Goal: Task Accomplishment & Management: Complete application form

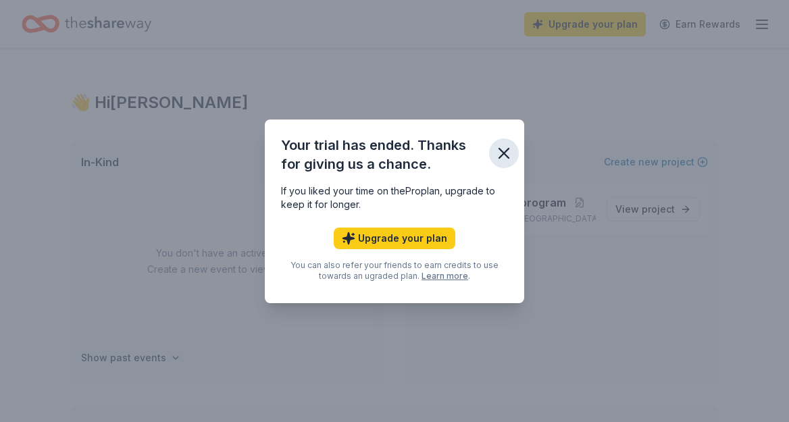
click at [504, 155] on icon "button" at bounding box center [503, 153] width 19 height 19
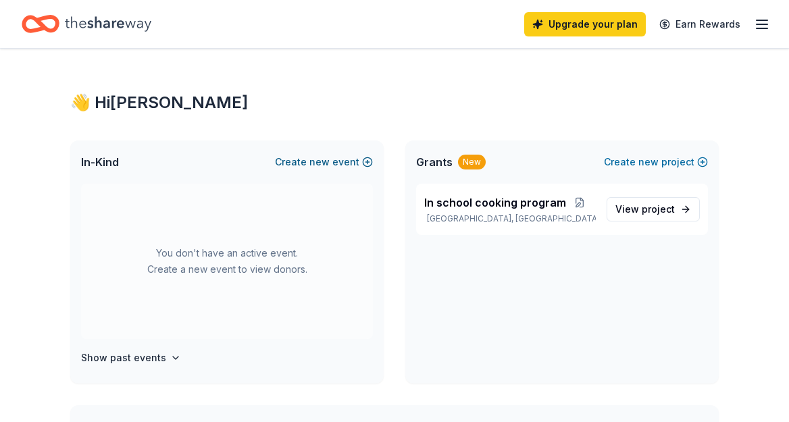
click at [335, 163] on button "Create new event" at bounding box center [324, 162] width 98 height 16
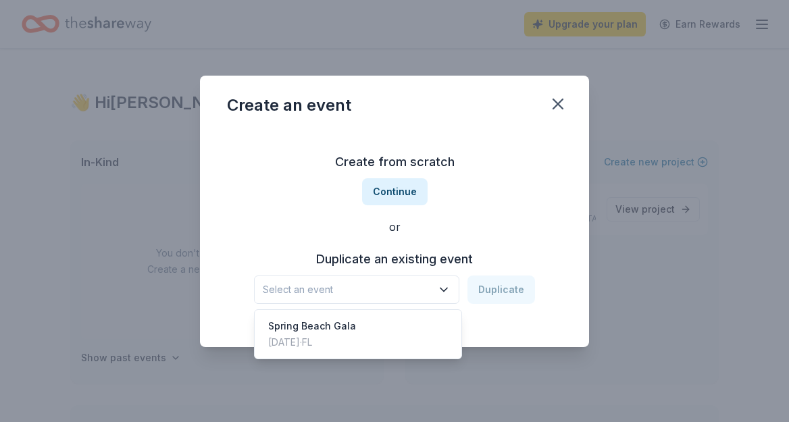
click at [450, 290] on icon "button" at bounding box center [444, 290] width 14 height 14
click at [409, 330] on div "Spring Beach Gala Apr 05, 2025 · FL" at bounding box center [357, 334] width 201 height 43
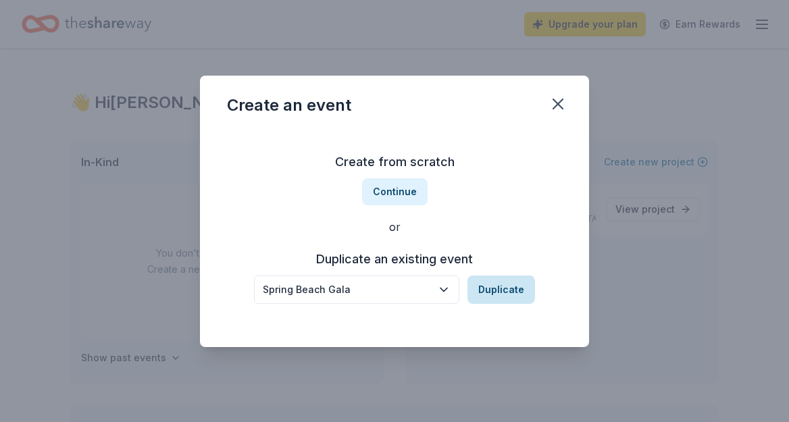
click at [516, 288] on button "Duplicate" at bounding box center [501, 289] width 68 height 28
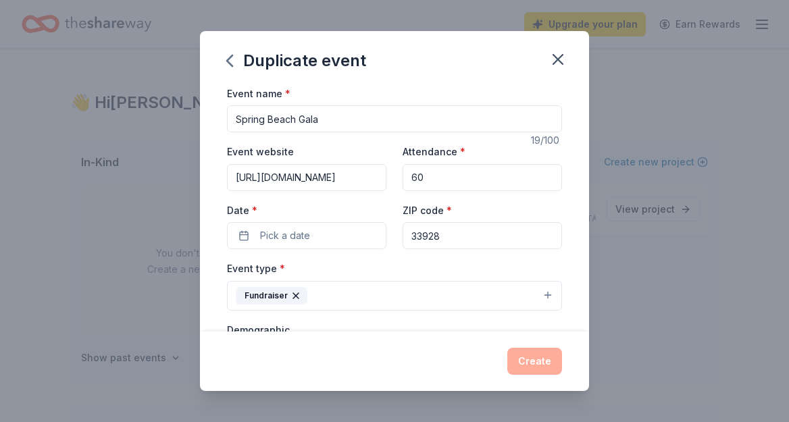
click at [429, 180] on input "60" at bounding box center [481, 177] width 159 height 27
type input "6"
type input "100"
click at [345, 230] on button "Pick a date" at bounding box center [306, 235] width 159 height 27
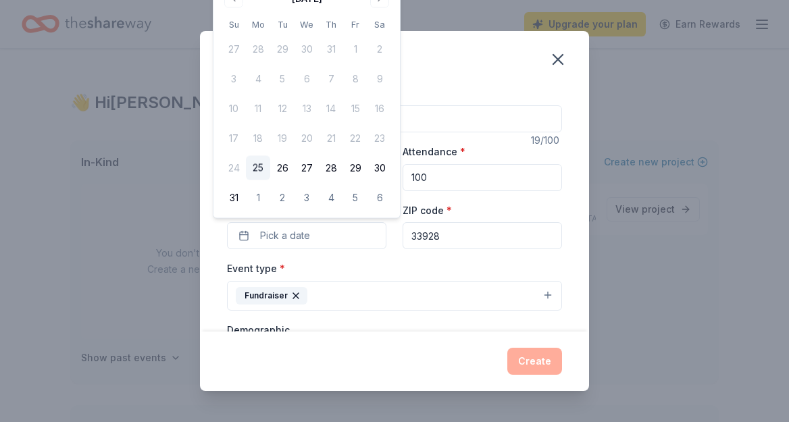
click at [434, 59] on div "Duplicate event" at bounding box center [394, 58] width 389 height 54
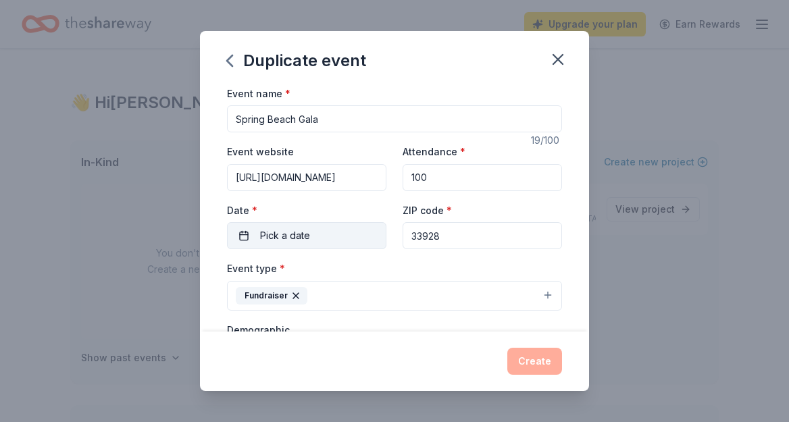
click at [350, 231] on button "Pick a date" at bounding box center [306, 235] width 159 height 27
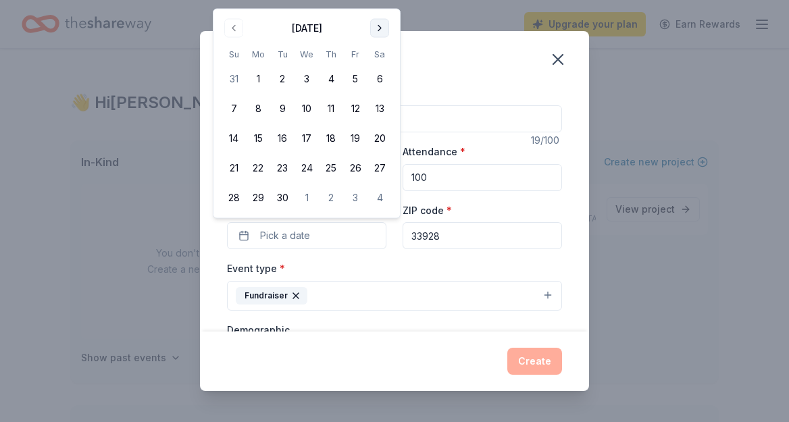
click at [381, 29] on button "Go to next month" at bounding box center [379, 28] width 19 height 19
click at [381, 28] on button "Go to next month" at bounding box center [379, 28] width 19 height 19
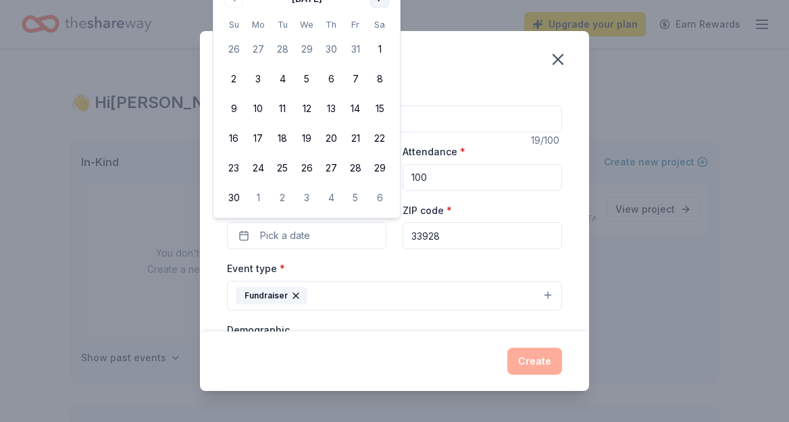
click at [381, 28] on th "Sa" at bounding box center [379, 25] width 24 height 14
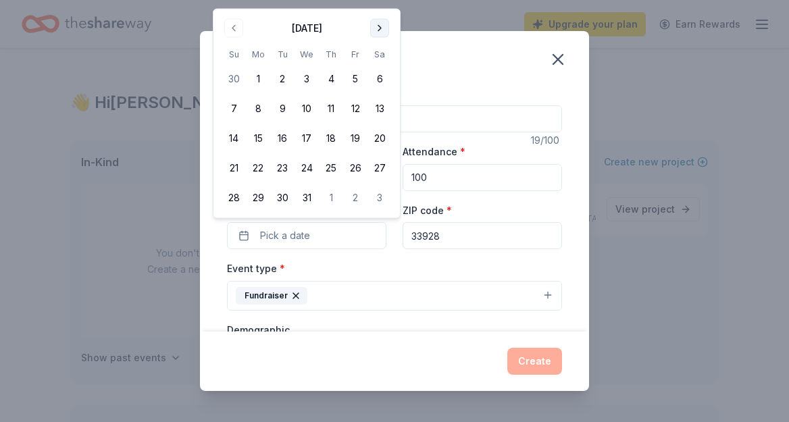
click at [381, 32] on button "Go to next month" at bounding box center [379, 28] width 19 height 19
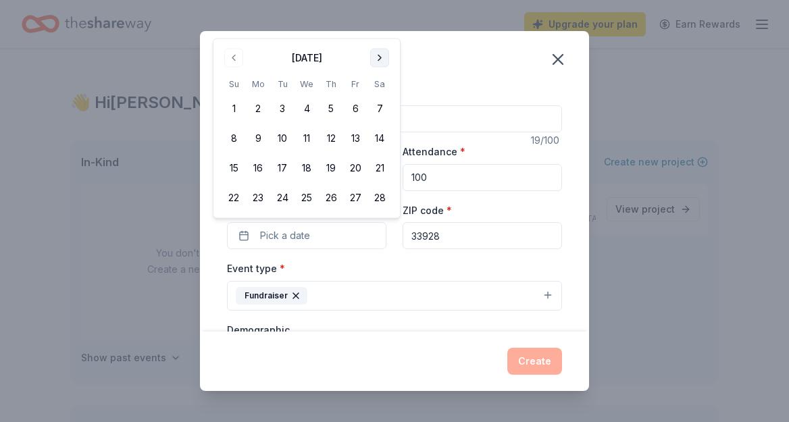
click at [379, 55] on button "Go to next month" at bounding box center [379, 58] width 19 height 19
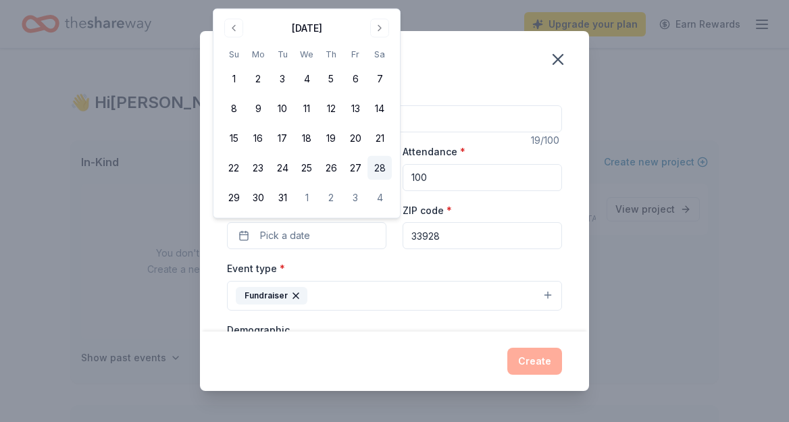
click at [382, 168] on button "28" at bounding box center [379, 168] width 24 height 24
click at [409, 261] on div "Event type * Fundraiser" at bounding box center [394, 285] width 335 height 51
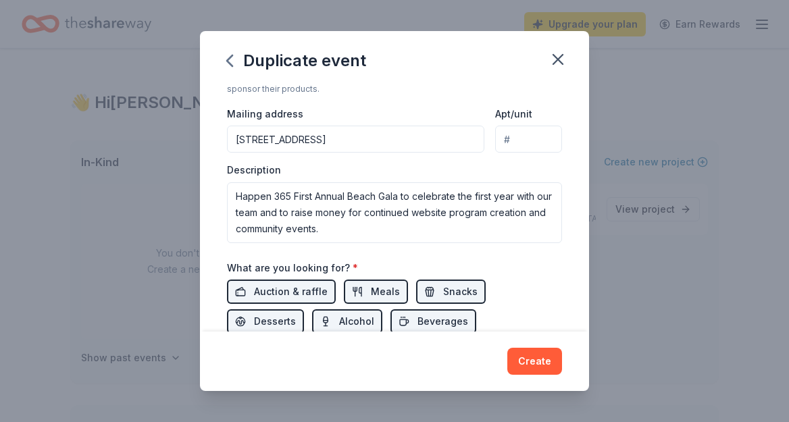
scroll to position [315, 0]
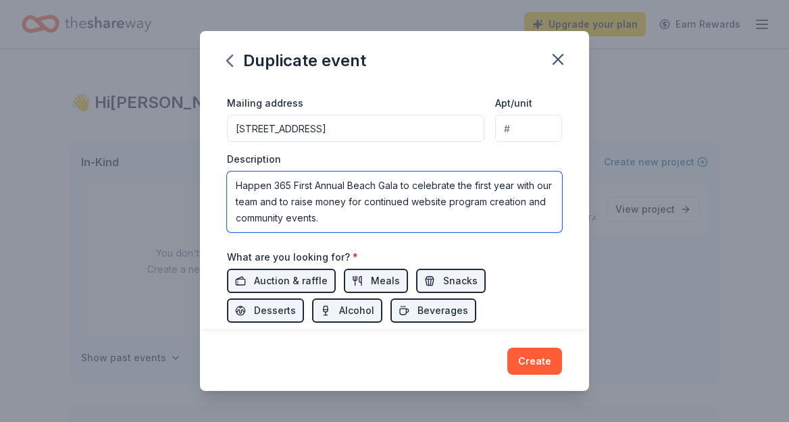
click at [495, 183] on textarea "Happen 365 First Annual Beach Gala to celebrate the first year with our team an…" at bounding box center [394, 201] width 335 height 61
click at [459, 183] on textarea "Happen 365 First Annual Beach Gala to celebrate the first year with our team an…" at bounding box center [394, 201] width 335 height 61
drag, startPoint x: 456, startPoint y: 201, endPoint x: 315, endPoint y: 201, distance: 141.1
click at [315, 201] on textarea "Happen 365 First Annual Beach Gala to celebrate our second fundraising event th…" at bounding box center [394, 201] width 335 height 61
click at [423, 224] on textarea "Happen 365 First Annual Beach Gala to celebrate our second fundraising event to…" at bounding box center [394, 201] width 335 height 61
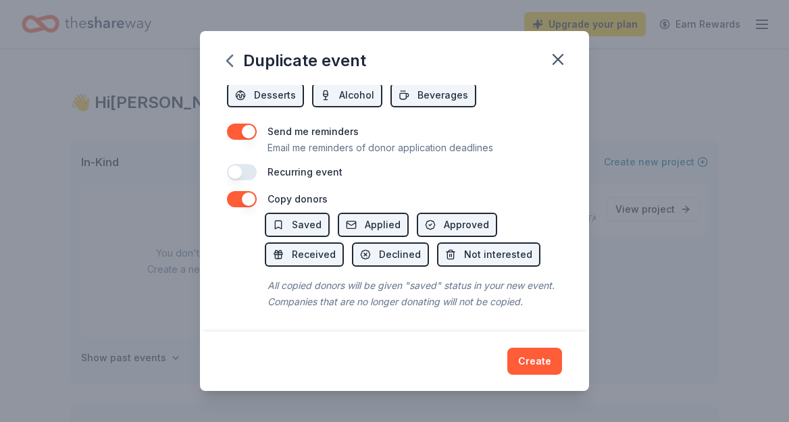
scroll to position [530, 0]
type textarea "Happen 365 First Annual Beach Gala to celebrate our second fundraising event to…"
click at [531, 362] on button "Create" at bounding box center [534, 361] width 55 height 27
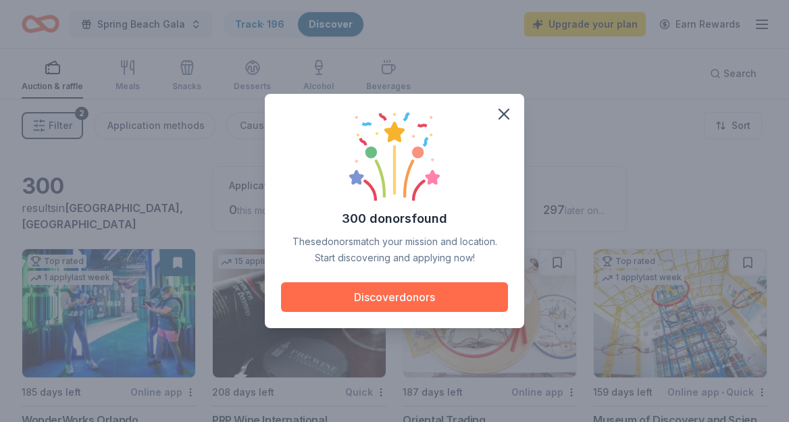
click at [406, 304] on button "Discover donors" at bounding box center [394, 297] width 227 height 30
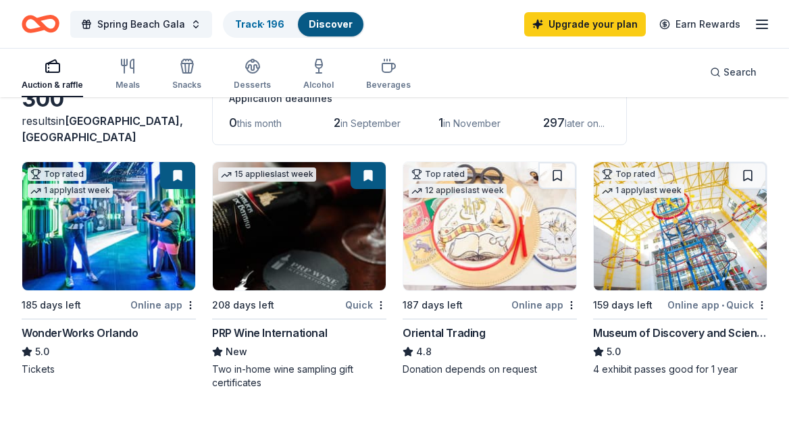
scroll to position [122, 0]
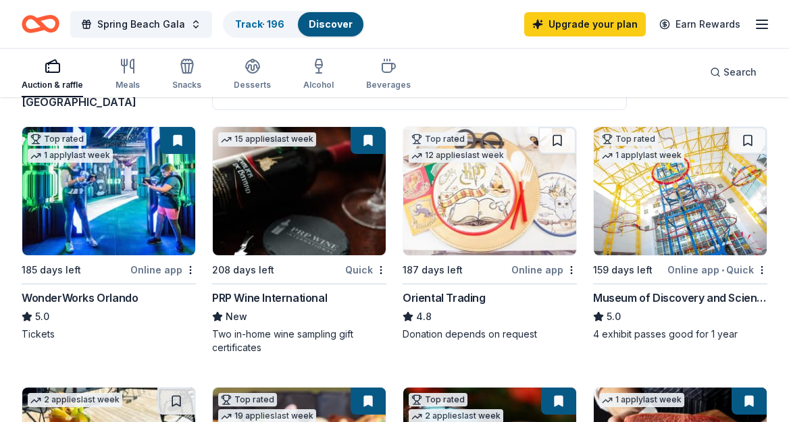
click at [163, 203] on img at bounding box center [108, 191] width 173 height 128
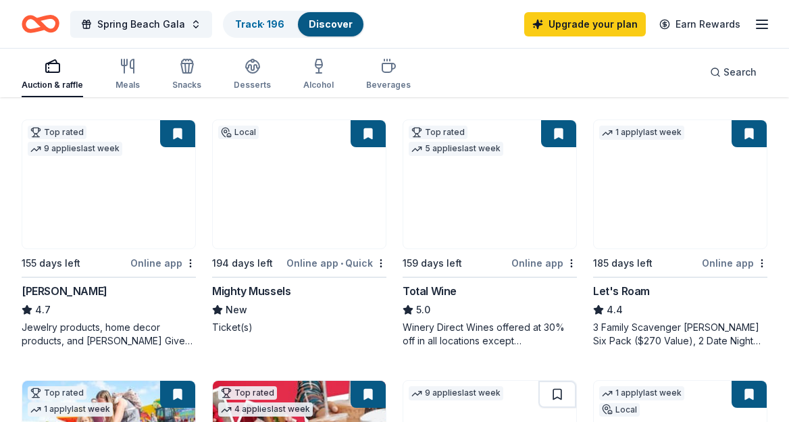
scroll to position [639, 0]
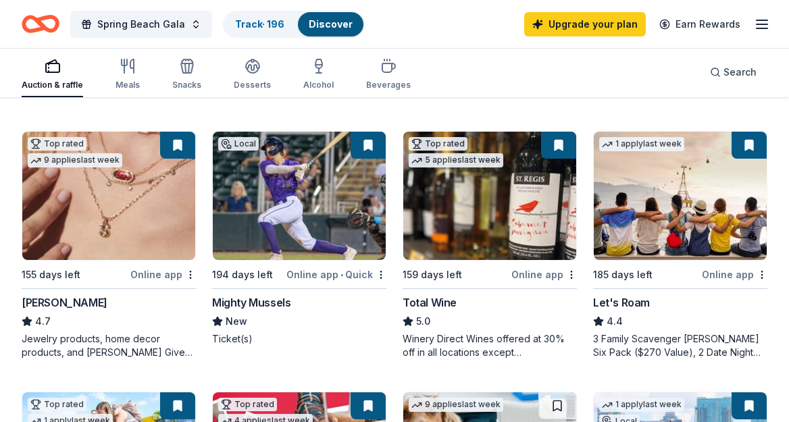
click at [329, 181] on img at bounding box center [299, 196] width 173 height 128
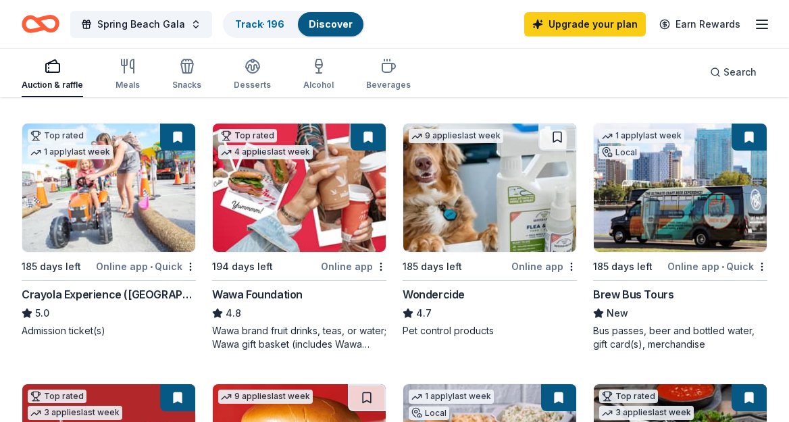
scroll to position [955, 0]
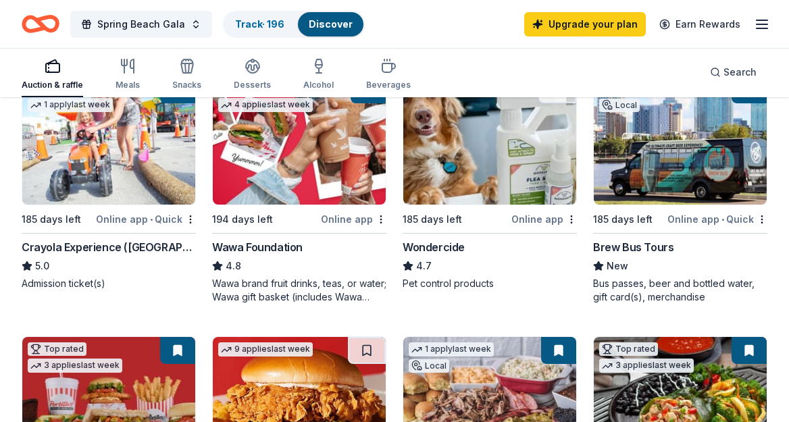
click at [143, 143] on img at bounding box center [108, 140] width 173 height 128
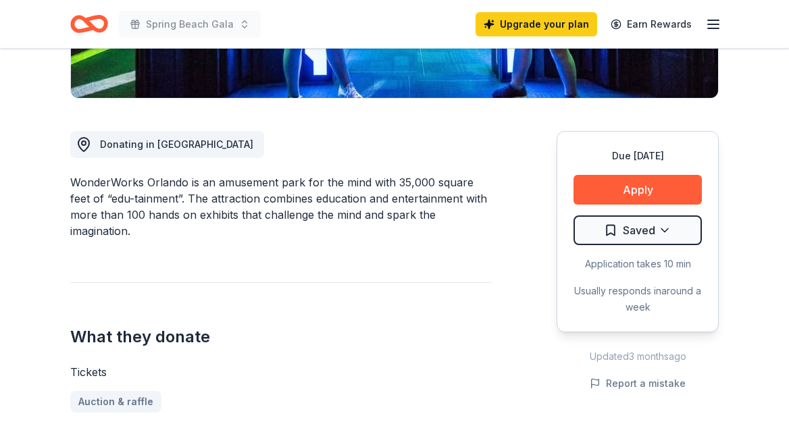
scroll to position [313, 0]
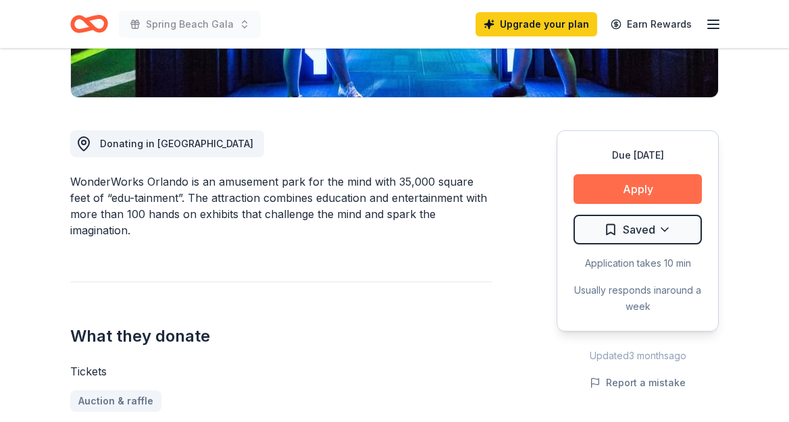
click at [636, 184] on button "Apply" at bounding box center [637, 189] width 128 height 30
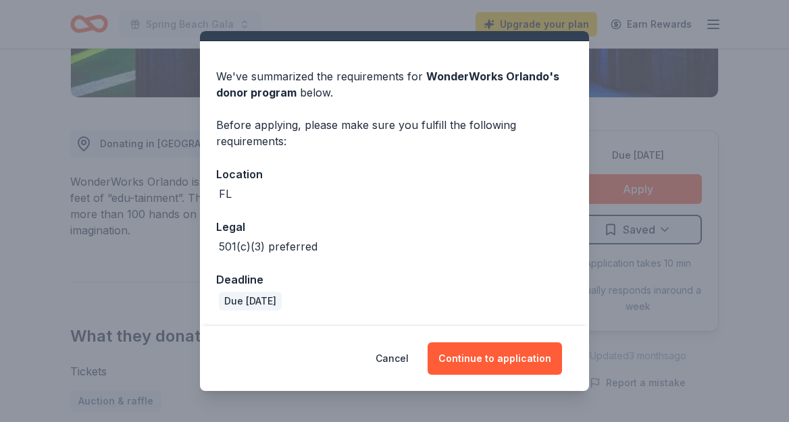
scroll to position [28, 0]
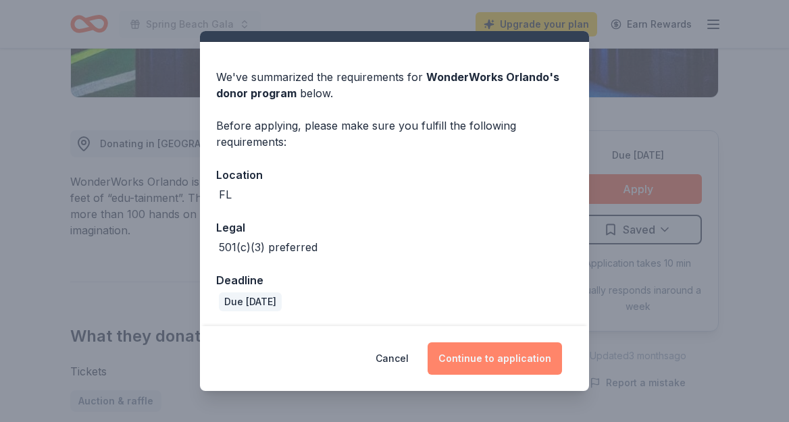
click at [515, 372] on button "Continue to application" at bounding box center [494, 358] width 134 height 32
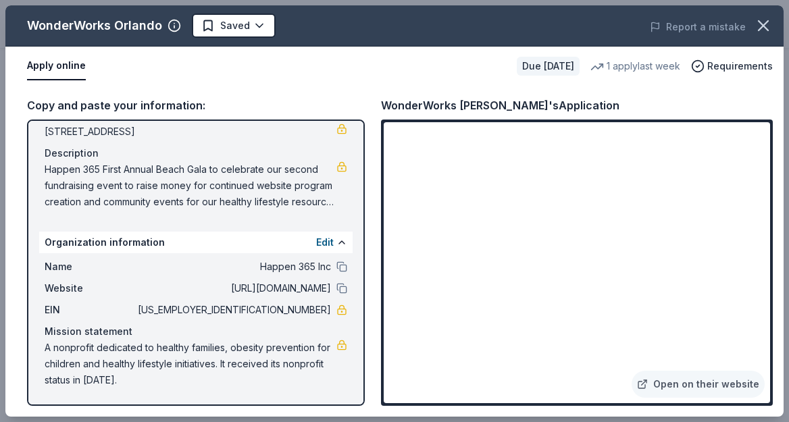
scroll to position [116, 0]
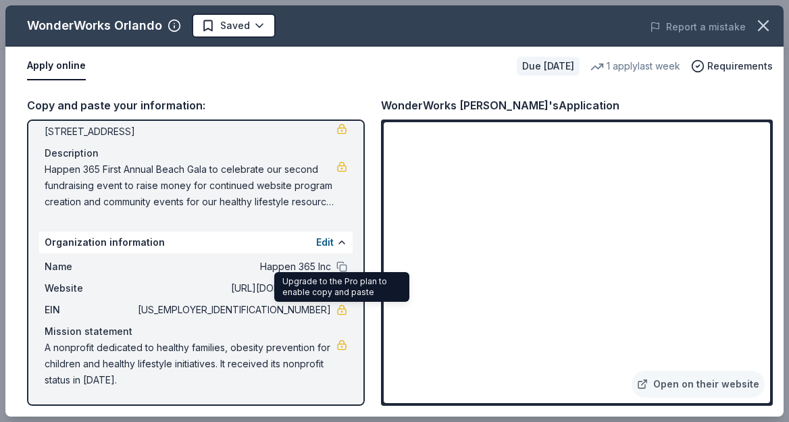
click at [343, 313] on link at bounding box center [341, 309] width 11 height 11
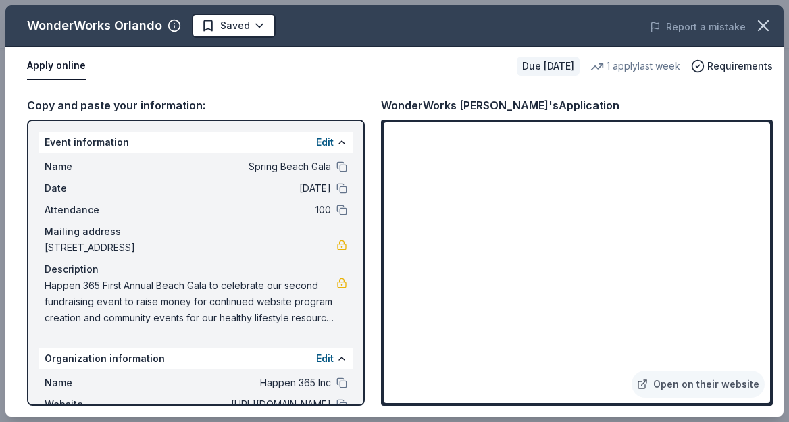
scroll to position [0, 0]
click at [344, 188] on button at bounding box center [341, 188] width 11 height 11
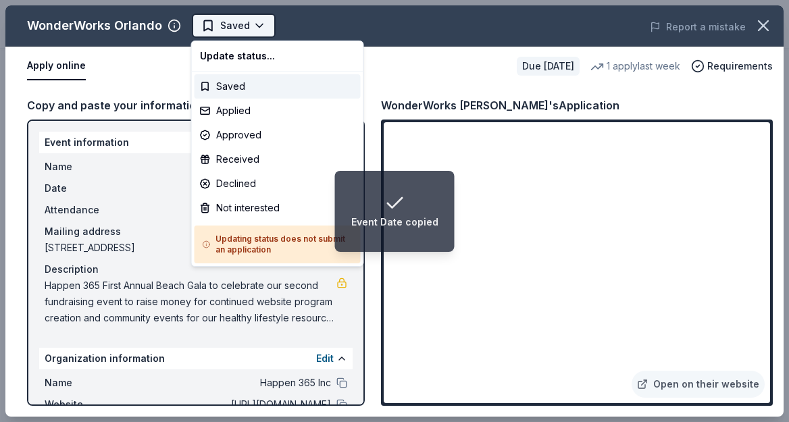
click at [260, 25] on html "Event Date copied Spring Beach Gala Upgrade your plan Earn Rewards Due in 185 d…" at bounding box center [394, 211] width 789 height 422
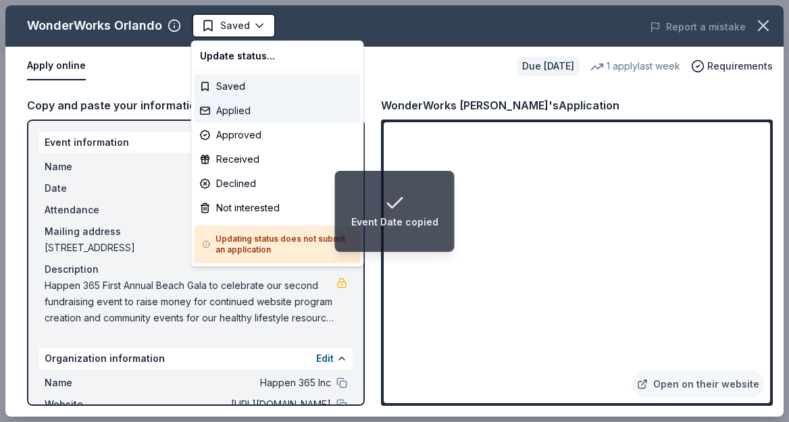
click at [238, 113] on div "Applied" at bounding box center [277, 111] width 166 height 24
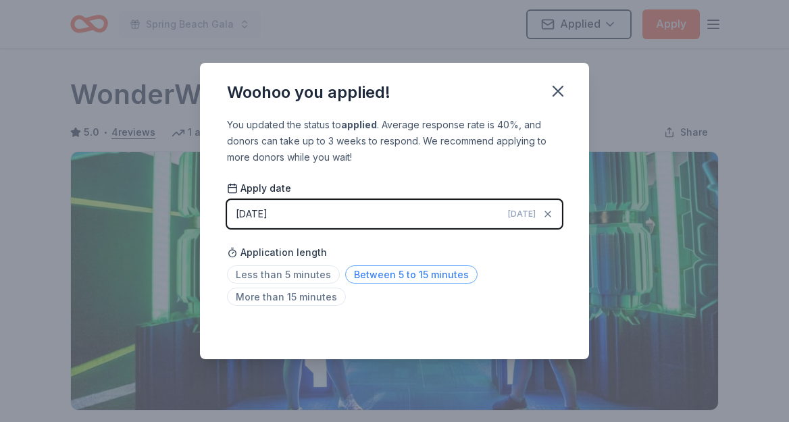
click at [361, 276] on span "Between 5 to 15 minutes" at bounding box center [411, 274] width 132 height 18
click at [554, 94] on icon "button" at bounding box center [557, 90] width 9 height 9
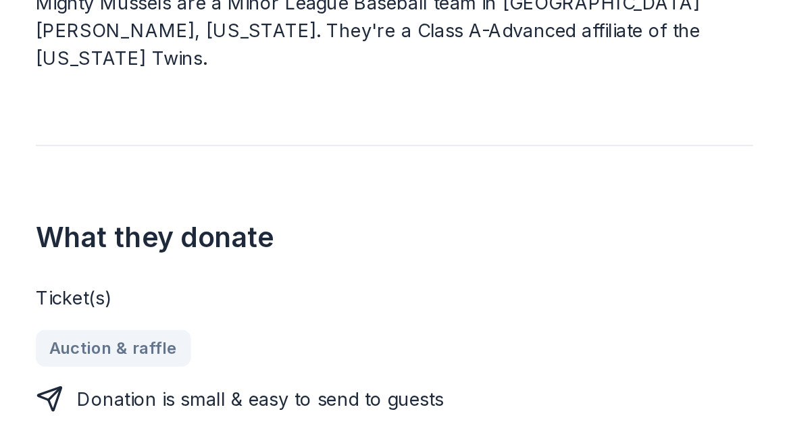
scroll to position [419, 0]
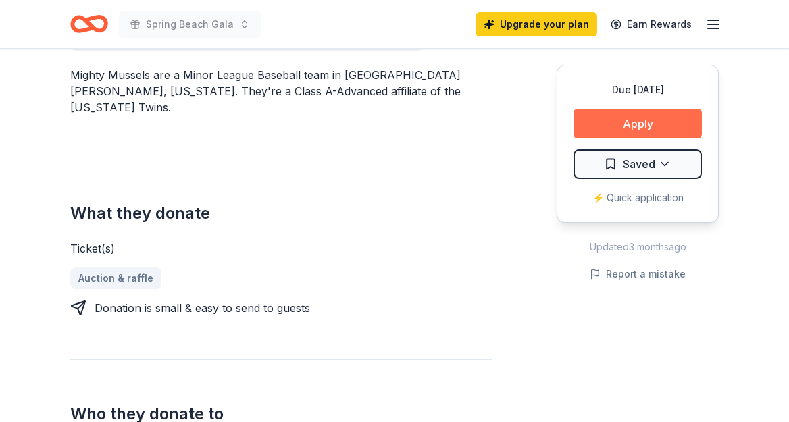
click at [644, 126] on button "Apply" at bounding box center [637, 124] width 128 height 30
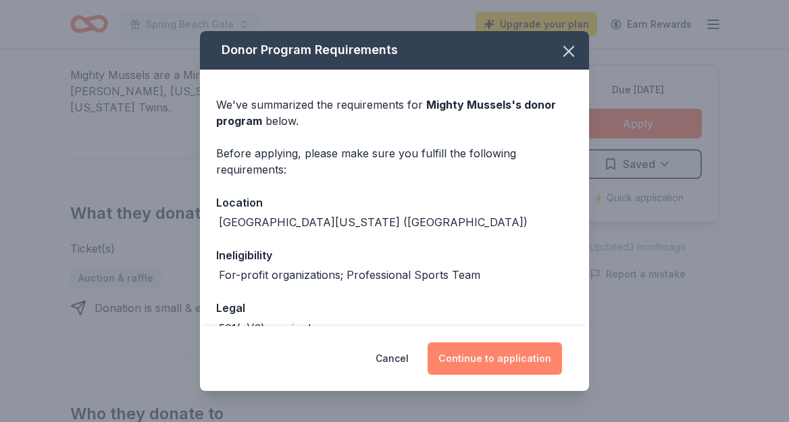
click at [496, 361] on button "Continue to application" at bounding box center [494, 358] width 134 height 32
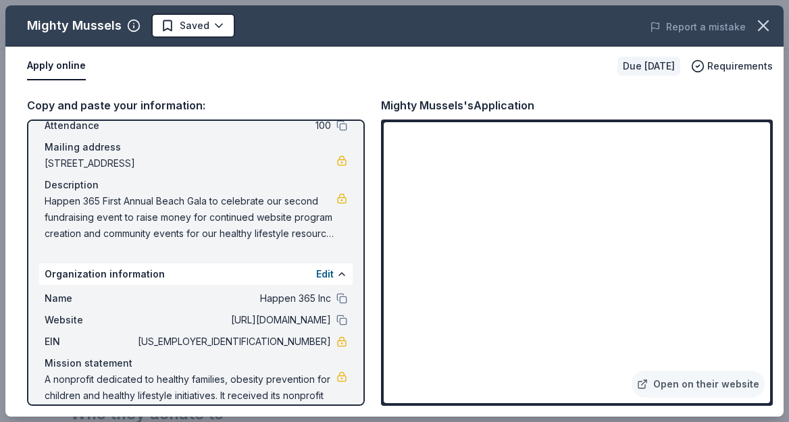
scroll to position [97, 0]
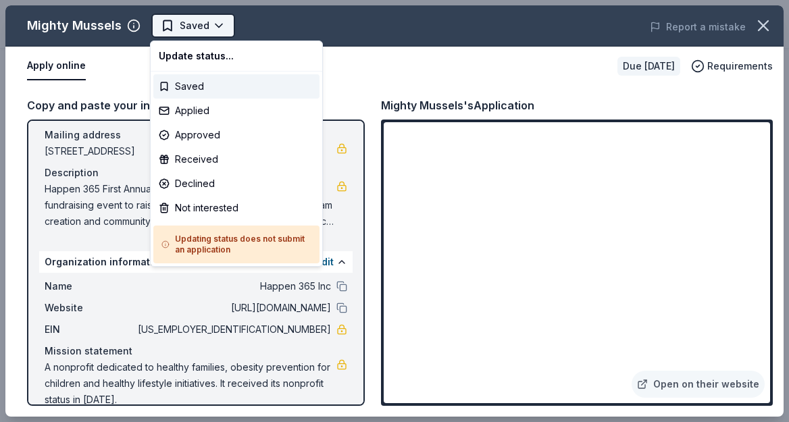
click at [214, 24] on body "Spring Beach Gala Upgrade your plan Earn Rewards Due in 194 days Share Mighty M…" at bounding box center [394, 211] width 789 height 422
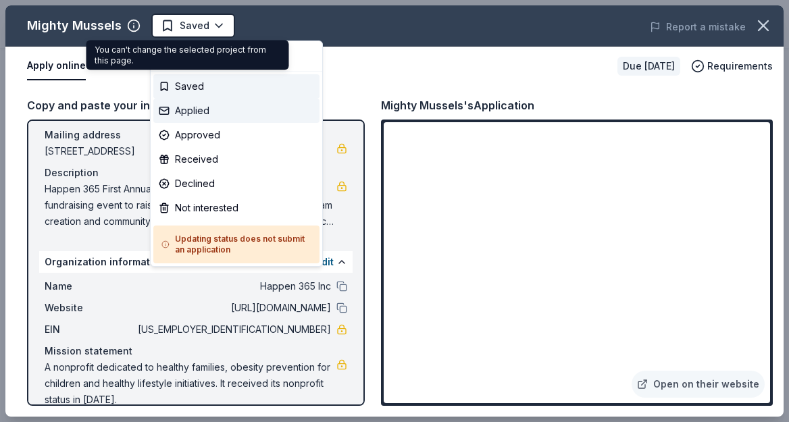
click at [212, 115] on div "Applied" at bounding box center [236, 111] width 166 height 24
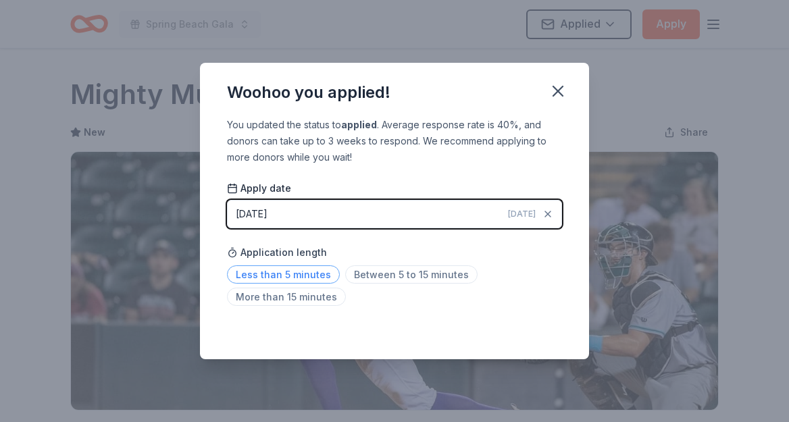
click at [317, 277] on span "Less than 5 minutes" at bounding box center [283, 274] width 113 height 18
click at [562, 88] on icon "button" at bounding box center [557, 91] width 19 height 19
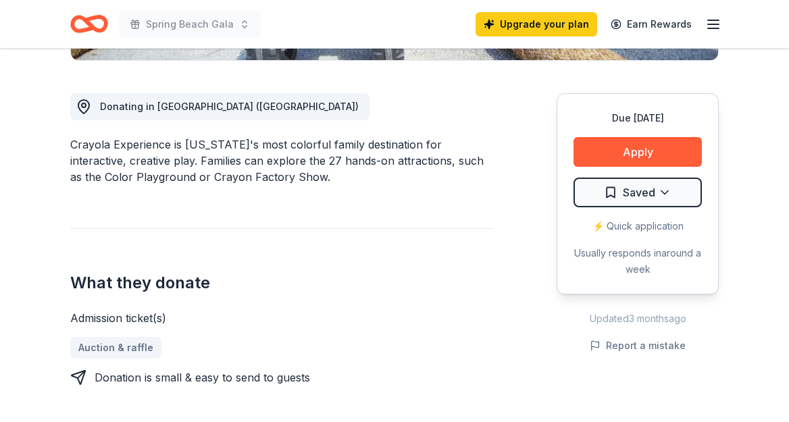
scroll to position [365, 0]
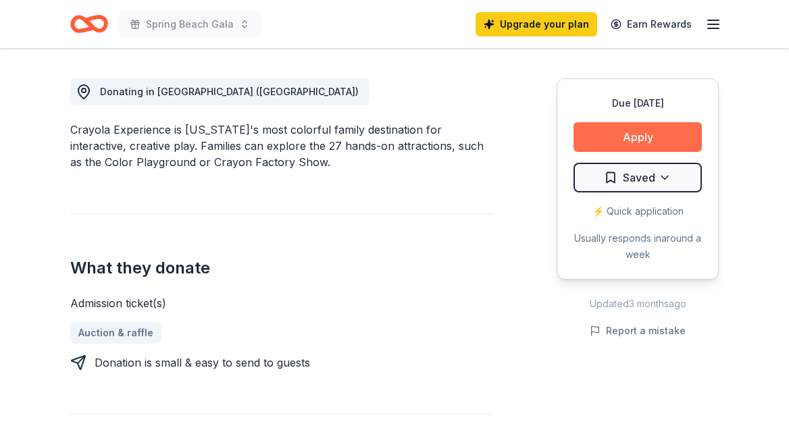
click at [625, 131] on button "Apply" at bounding box center [637, 137] width 128 height 30
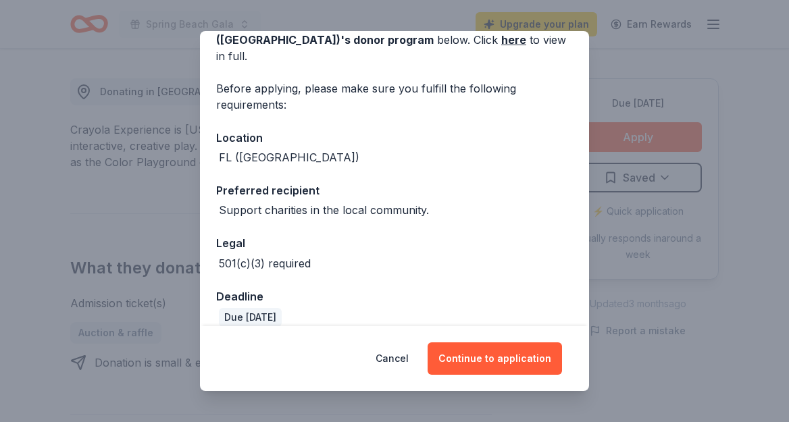
scroll to position [80, 0]
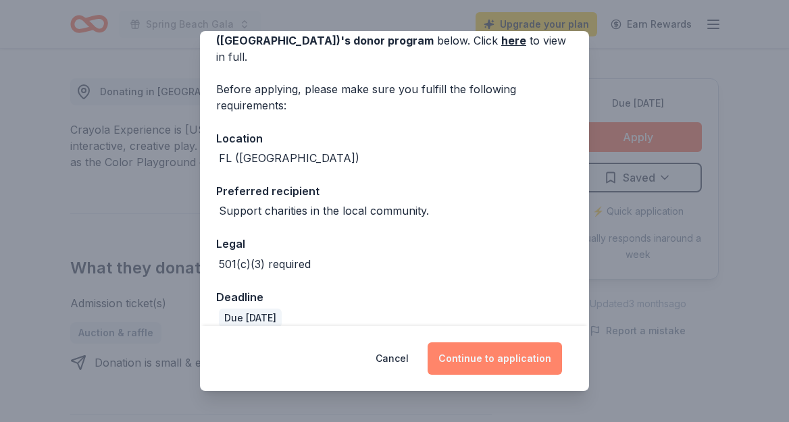
click at [471, 361] on button "Continue to application" at bounding box center [494, 358] width 134 height 32
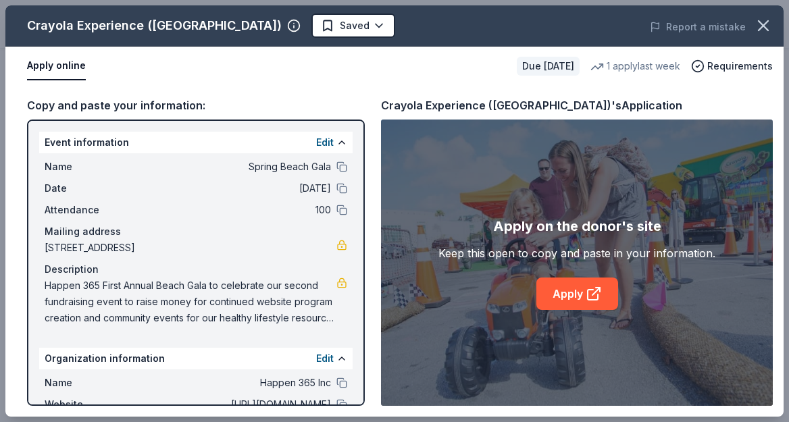
scroll to position [53, 0]
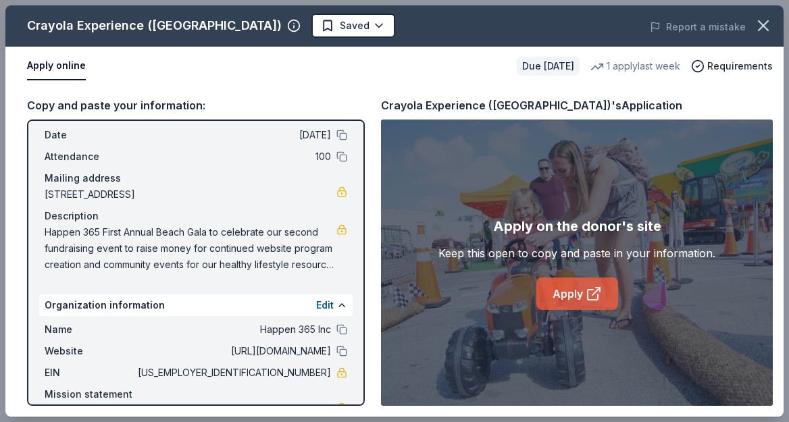
click at [565, 291] on link "Apply" at bounding box center [577, 293] width 82 height 32
